Goal: Find contact information: Find contact information

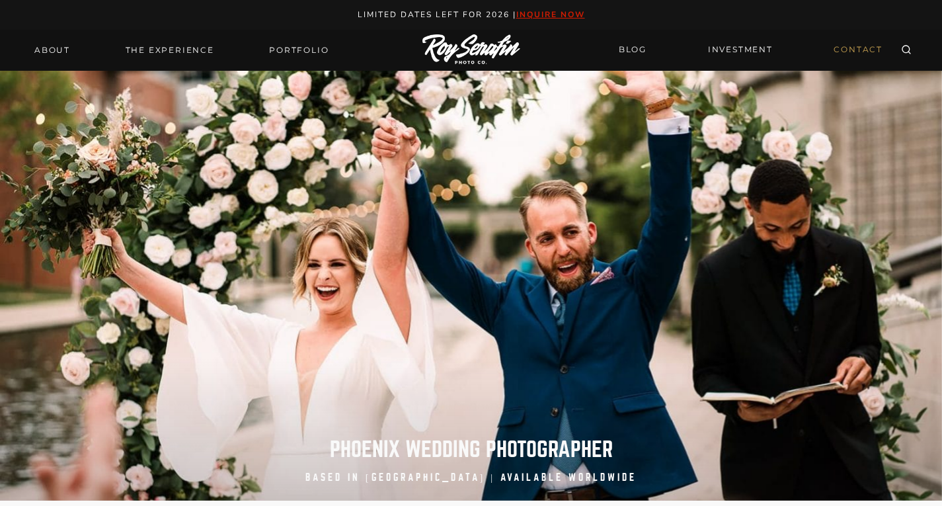
click at [871, 49] on link "CONTACT" at bounding box center [858, 49] width 65 height 23
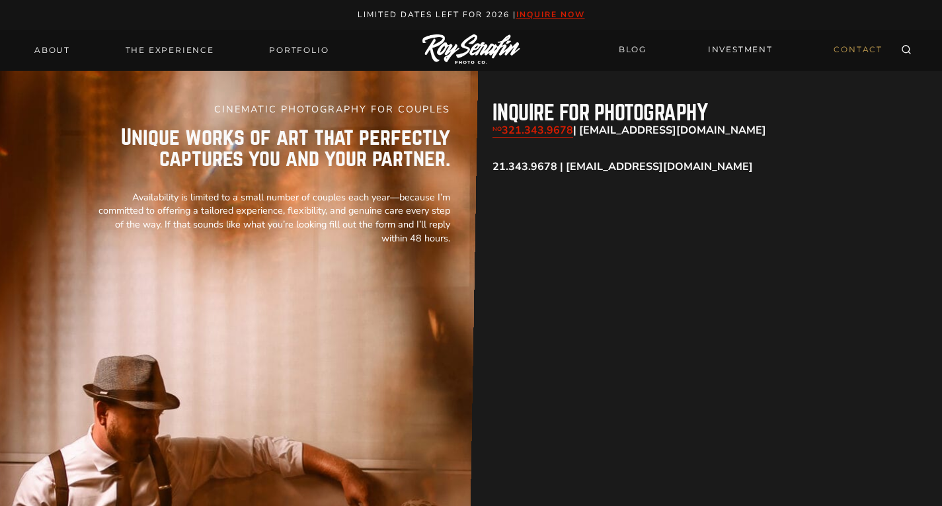
drag, startPoint x: 215, startPoint y: 5, endPoint x: 218, endPoint y: -1, distance: 6.8
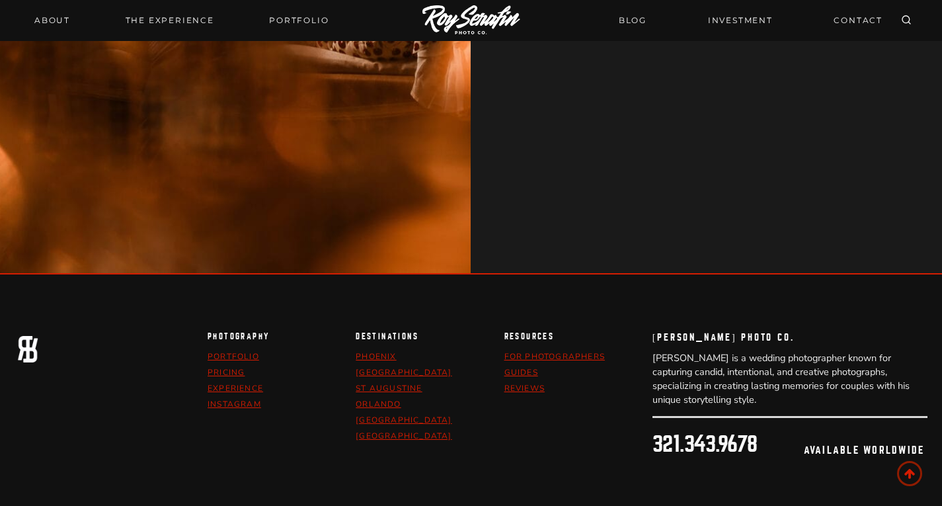
scroll to position [9042, 0]
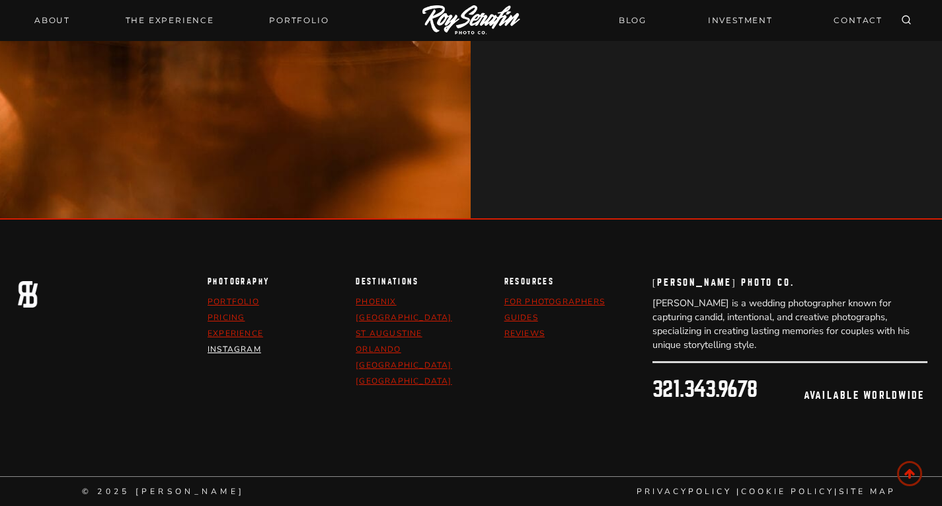
click at [233, 350] on link "Instagram" at bounding box center [235, 349] width 54 height 11
